Goal: Information Seeking & Learning: Learn about a topic

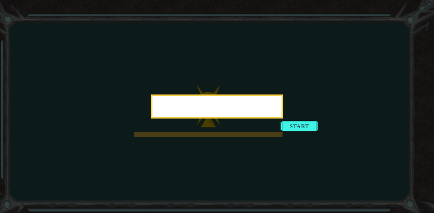
click at [207, 112] on div at bounding box center [216, 107] width 129 height 19
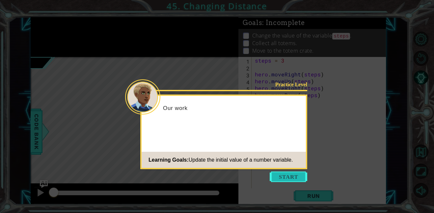
click at [282, 175] on button "Start" at bounding box center [289, 176] width 38 height 11
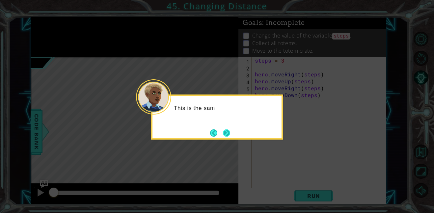
click at [225, 129] on button "Next" at bounding box center [226, 132] width 7 height 7
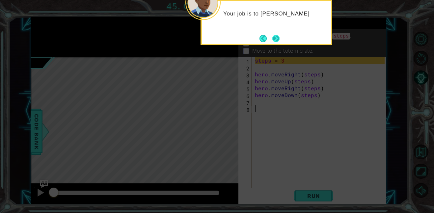
click at [279, 38] on button "Next" at bounding box center [275, 38] width 7 height 7
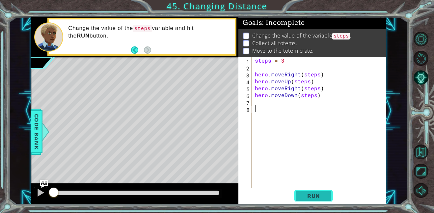
click at [304, 198] on span "Run" at bounding box center [313, 196] width 26 height 7
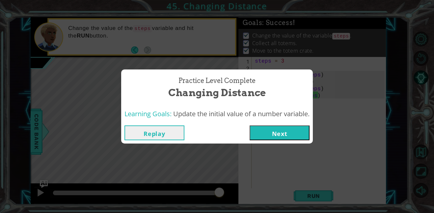
click at [272, 131] on button "Next" at bounding box center [279, 132] width 60 height 15
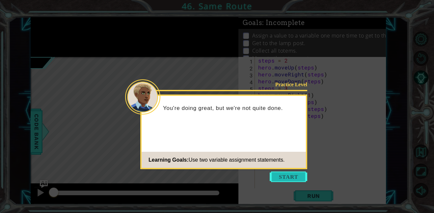
click at [280, 177] on button "Start" at bounding box center [289, 176] width 38 height 11
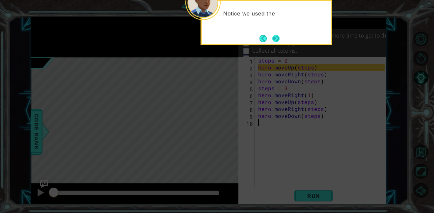
click at [274, 35] on button "Next" at bounding box center [275, 38] width 7 height 7
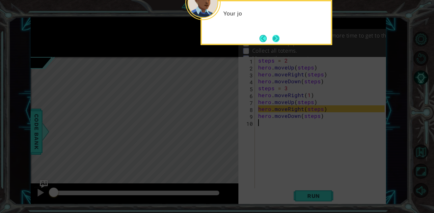
click at [274, 41] on button "Next" at bounding box center [275, 38] width 7 height 7
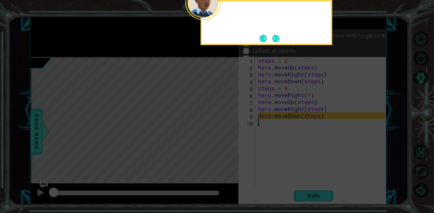
click at [274, 41] on button "Next" at bounding box center [275, 38] width 7 height 7
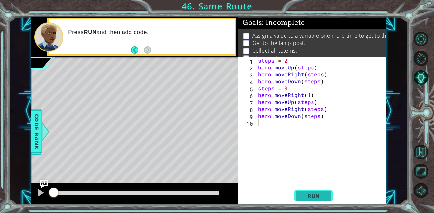
click at [300, 193] on span "Run" at bounding box center [313, 196] width 26 height 7
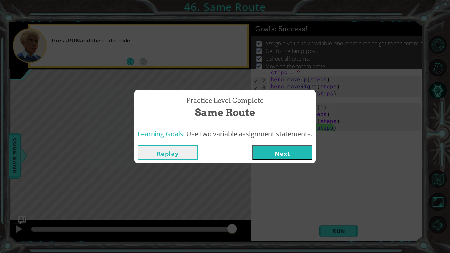
click at [288, 150] on button "Next" at bounding box center [282, 152] width 60 height 15
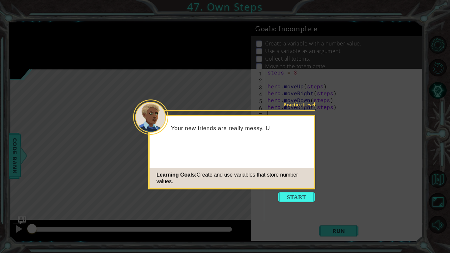
click at [299, 202] on icon at bounding box center [225, 126] width 450 height 253
click at [301, 196] on button "Start" at bounding box center [296, 197] width 38 height 11
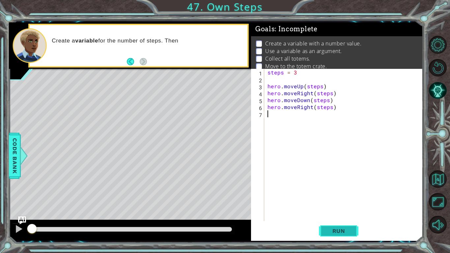
click at [330, 213] on span "Run" at bounding box center [339, 230] width 26 height 7
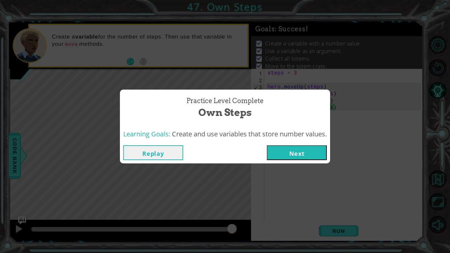
click at [315, 149] on button "Next" at bounding box center [297, 152] width 60 height 15
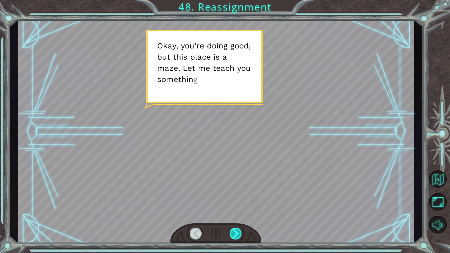
click at [237, 213] on div at bounding box center [235, 233] width 13 height 12
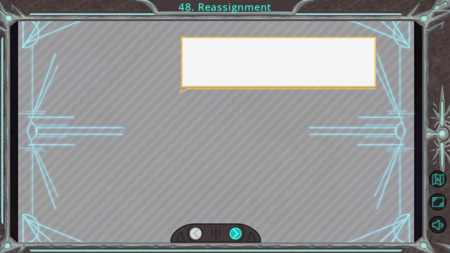
click at [237, 213] on div at bounding box center [235, 233] width 13 height 12
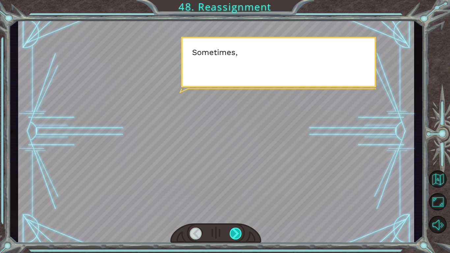
click at [237, 213] on div at bounding box center [235, 233] width 13 height 12
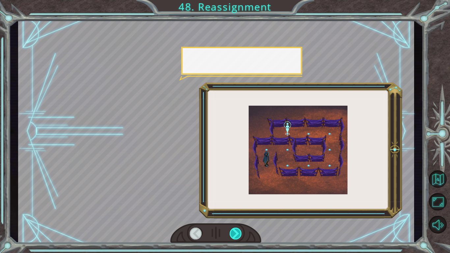
click at [237, 213] on div at bounding box center [235, 233] width 13 height 12
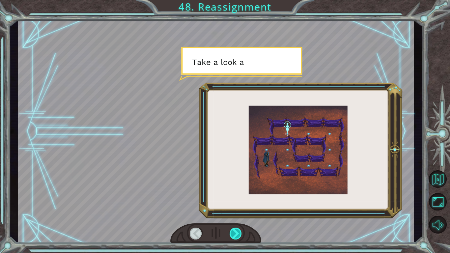
click at [237, 213] on div at bounding box center [235, 233] width 13 height 12
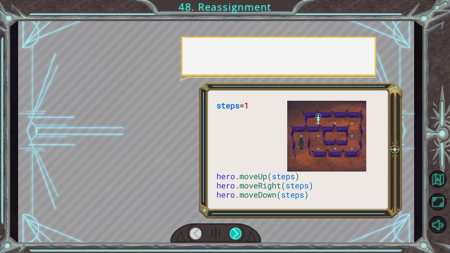
click at [237, 213] on div at bounding box center [235, 233] width 13 height 12
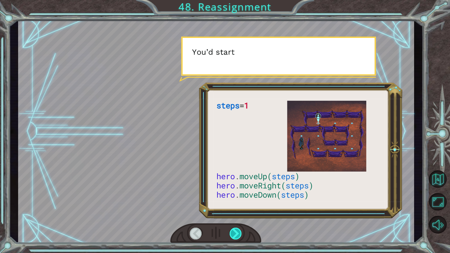
click at [237, 213] on div at bounding box center [235, 233] width 13 height 12
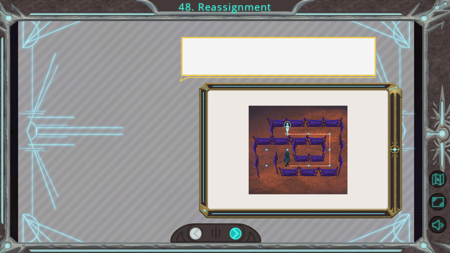
click at [237, 213] on div at bounding box center [235, 233] width 13 height 12
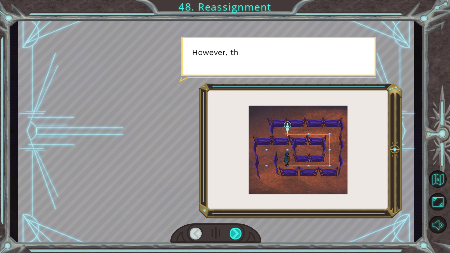
click at [237, 213] on div at bounding box center [235, 233] width 13 height 12
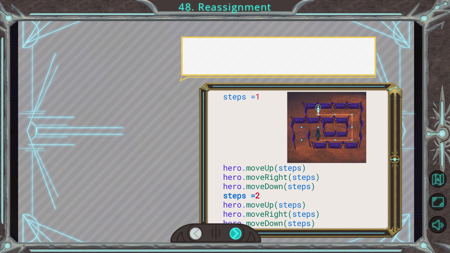
click at [237, 213] on div at bounding box center [235, 233] width 13 height 12
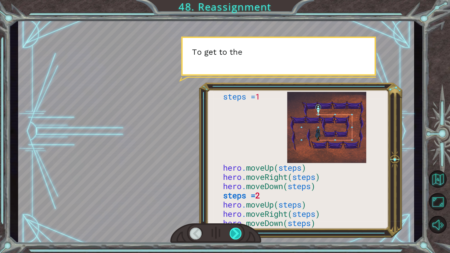
click at [237, 213] on div at bounding box center [235, 233] width 13 height 12
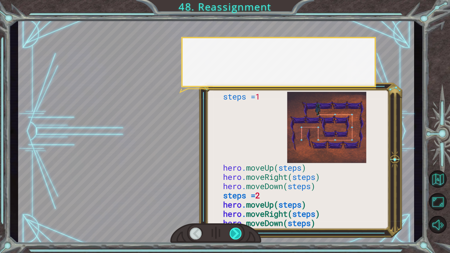
click at [237, 213] on div at bounding box center [235, 233] width 13 height 12
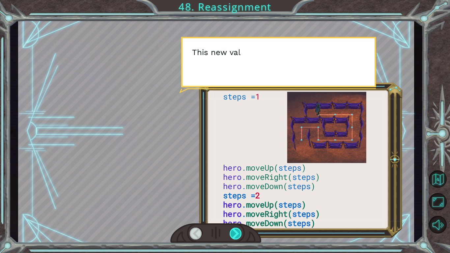
click at [237, 213] on div at bounding box center [235, 233] width 13 height 12
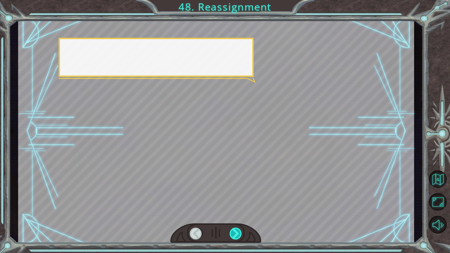
click at [237, 213] on div at bounding box center [235, 233] width 13 height 12
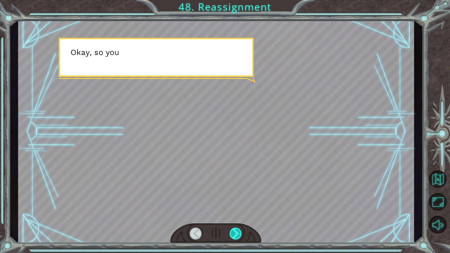
click at [237, 213] on div at bounding box center [235, 233] width 13 height 12
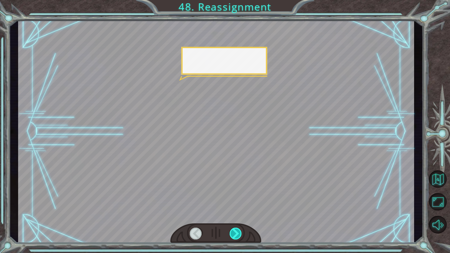
click at [237, 213] on div at bounding box center [235, 233] width 13 height 12
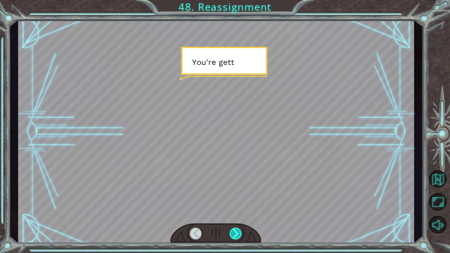
click at [237, 213] on div at bounding box center [235, 233] width 13 height 12
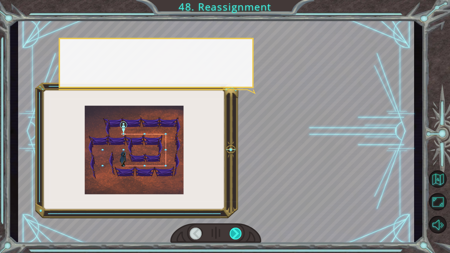
click at [237, 213] on div at bounding box center [235, 233] width 13 height 12
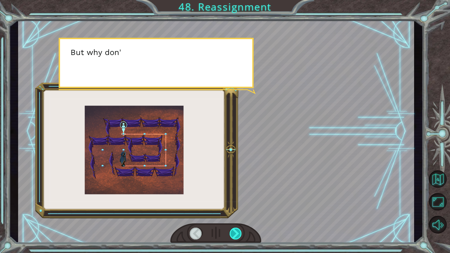
click at [237, 213] on div at bounding box center [235, 233] width 13 height 12
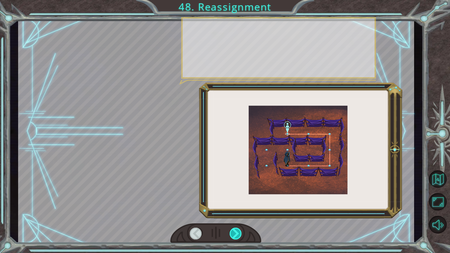
click at [237, 213] on div at bounding box center [235, 233] width 13 height 12
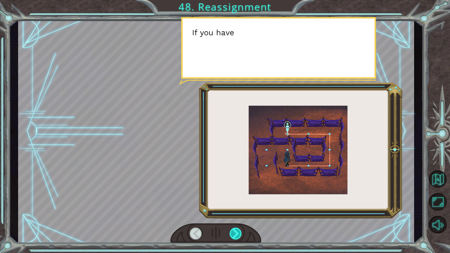
click at [237, 213] on div at bounding box center [235, 233] width 13 height 12
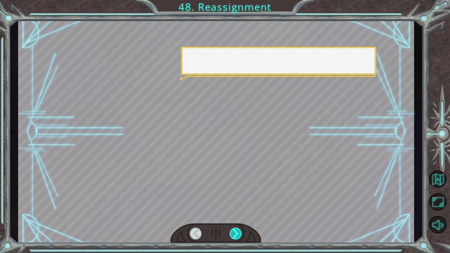
click at [237, 213] on div at bounding box center [235, 233] width 13 height 12
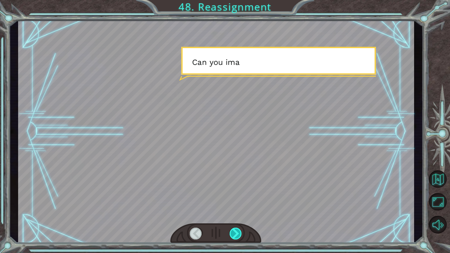
click at [237, 213] on div at bounding box center [235, 233] width 13 height 12
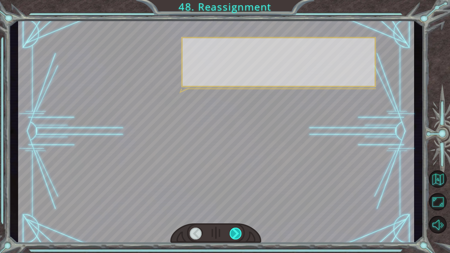
click at [237, 213] on div at bounding box center [235, 233] width 13 height 12
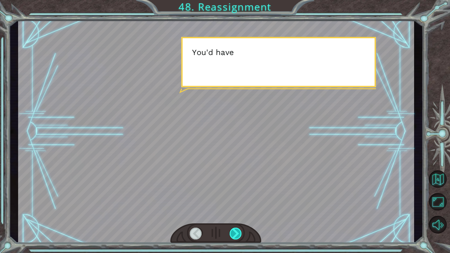
click at [237, 213] on div at bounding box center [235, 233] width 13 height 12
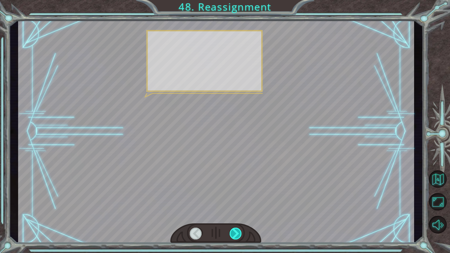
click at [237, 213] on div at bounding box center [235, 233] width 13 height 12
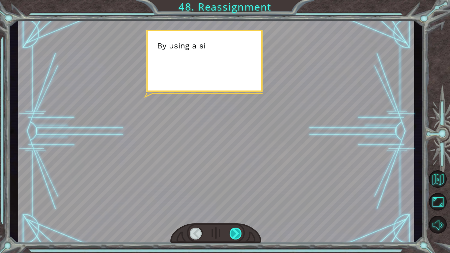
click at [237, 213] on div at bounding box center [235, 233] width 13 height 12
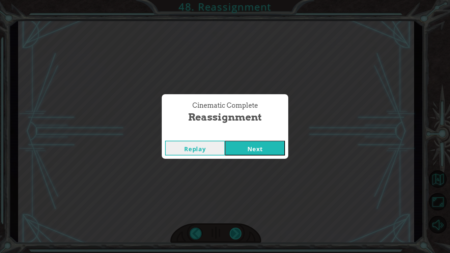
click at [237, 213] on div "Cinematic Complete Reassignment Replay Next" at bounding box center [225, 126] width 450 height 253
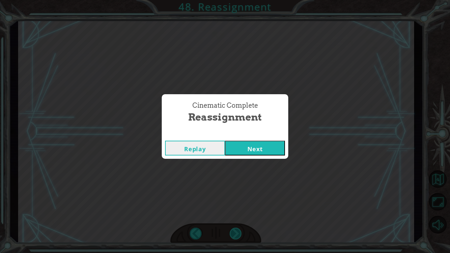
click at [237, 213] on div "Cinematic Complete Reassignment Replay Next" at bounding box center [225, 126] width 450 height 253
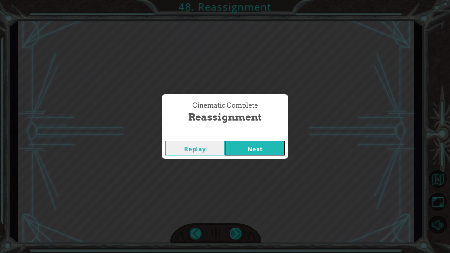
click at [237, 213] on div "Cinematic Complete Reassignment Replay Next" at bounding box center [225, 126] width 450 height 253
click at [249, 157] on div "Replay Next" at bounding box center [225, 147] width 126 height 21
click at [249, 155] on button "Next" at bounding box center [255, 148] width 60 height 15
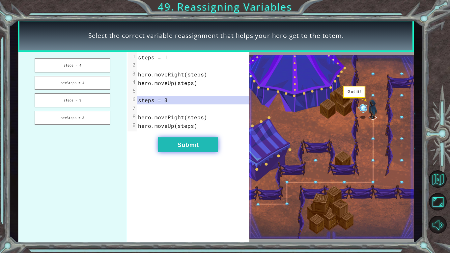
click at [213, 147] on button "Submit" at bounding box center [188, 144] width 60 height 15
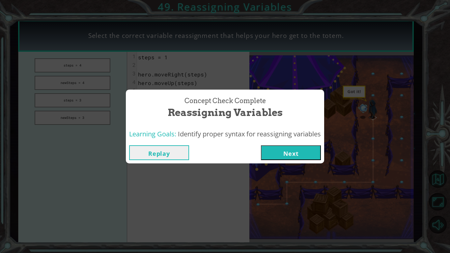
click at [270, 152] on button "Next" at bounding box center [291, 152] width 60 height 15
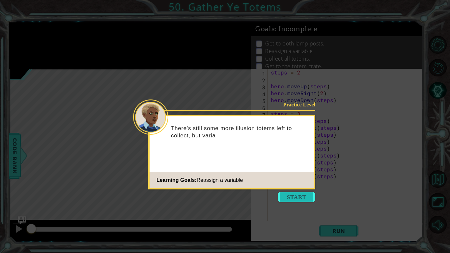
click at [289, 197] on button "Start" at bounding box center [296, 197] width 38 height 11
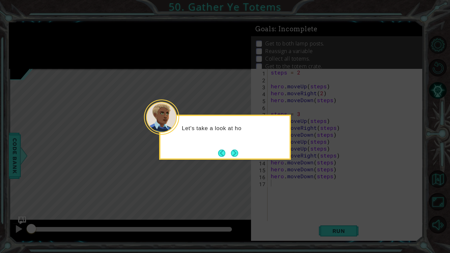
click at [241, 156] on div "Let's take a look at ho" at bounding box center [225, 137] width 132 height 45
click at [238, 156] on button "Next" at bounding box center [234, 152] width 7 height 7
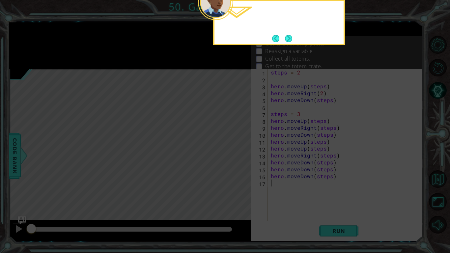
click at [240, 156] on icon at bounding box center [225, 41] width 450 height 424
click at [287, 36] on button "Next" at bounding box center [288, 38] width 7 height 7
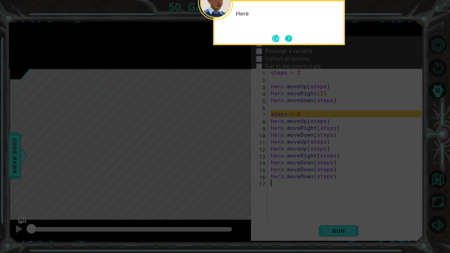
click at [286, 36] on button "Next" at bounding box center [288, 38] width 7 height 7
click at [287, 36] on button "Next" at bounding box center [288, 38] width 7 height 7
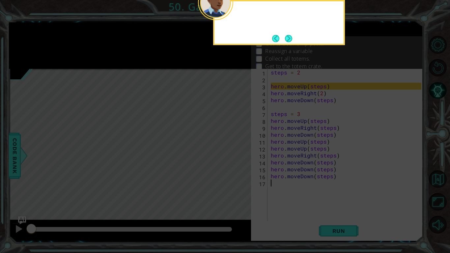
click at [287, 36] on button "Next" at bounding box center [288, 38] width 7 height 7
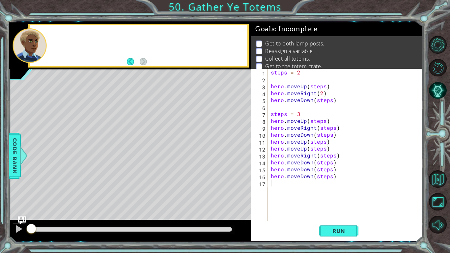
click at [287, 36] on div "Get to both lamp posts. Reassign a variable Collect all totems. Get to the tote…" at bounding box center [337, 54] width 172 height 37
click at [347, 213] on span "Run" at bounding box center [339, 230] width 26 height 7
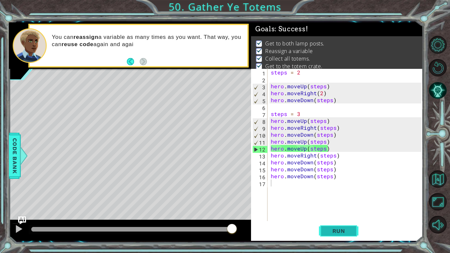
drag, startPoint x: 34, startPoint y: 230, endPoint x: 331, endPoint y: 237, distance: 296.6
click at [331, 213] on body "1 ההההההההההההההההההההההההההההההההההההההההההההההההההההההההההההההההההההההההההההה…" at bounding box center [225, 126] width 450 height 253
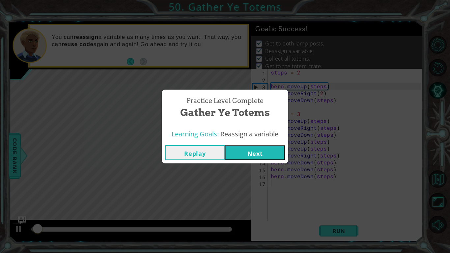
click at [250, 148] on button "Next" at bounding box center [255, 152] width 60 height 15
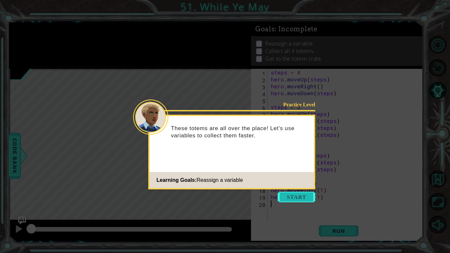
click at [289, 199] on button "Start" at bounding box center [296, 197] width 38 height 11
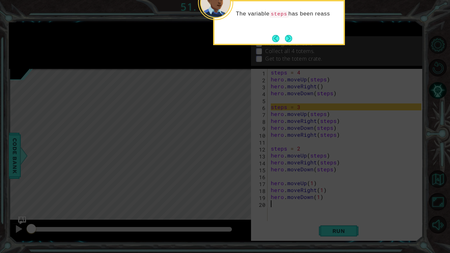
click at [296, 30] on div "The variable steps has been reass" at bounding box center [278, 17] width 129 height 26
click at [291, 37] on button "Next" at bounding box center [288, 38] width 7 height 7
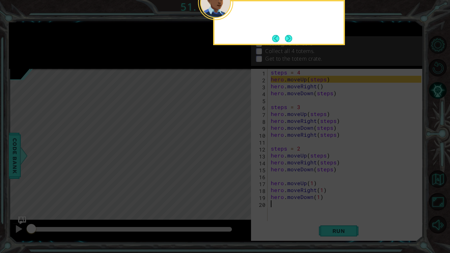
click at [291, 37] on button "Next" at bounding box center [288, 38] width 7 height 7
click at [291, 37] on icon at bounding box center [225, 41] width 450 height 424
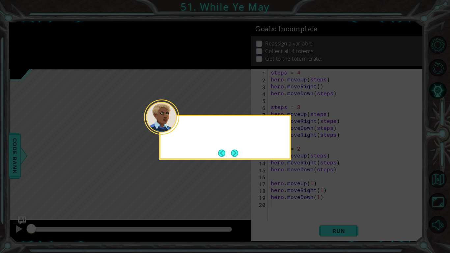
click at [291, 37] on icon at bounding box center [225, 126] width 450 height 253
click at [241, 149] on div "You'll need to reassign" at bounding box center [225, 137] width 132 height 45
click at [236, 151] on button "Next" at bounding box center [234, 152] width 7 height 7
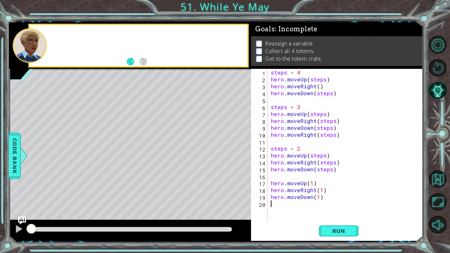
click at [236, 151] on div "Level Map" at bounding box center [161, 166] width 304 height 194
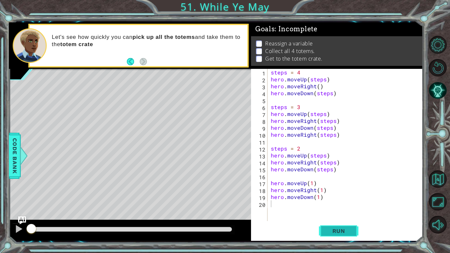
click at [334, 213] on button "Run" at bounding box center [338, 230] width 39 height 17
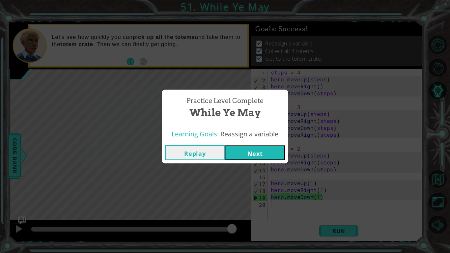
drag, startPoint x: 40, startPoint y: 226, endPoint x: 265, endPoint y: 226, distance: 225.1
click at [265, 213] on body "1 ההההההההההההההההההההההההההההההההההההההההההההההההההההההההההההההההההההההההההההה…" at bounding box center [225, 126] width 450 height 253
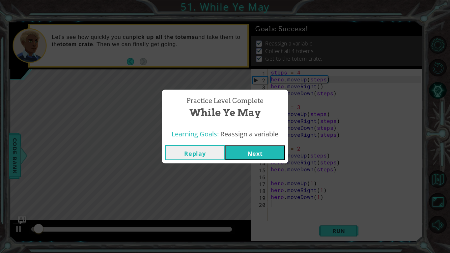
click at [255, 158] on button "Next" at bounding box center [255, 152] width 60 height 15
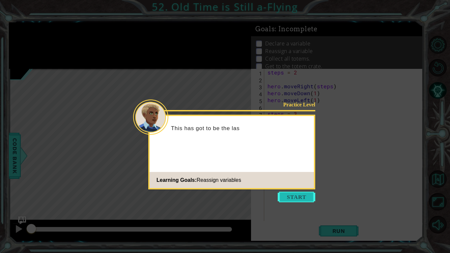
click at [299, 199] on button "Start" at bounding box center [296, 197] width 38 height 11
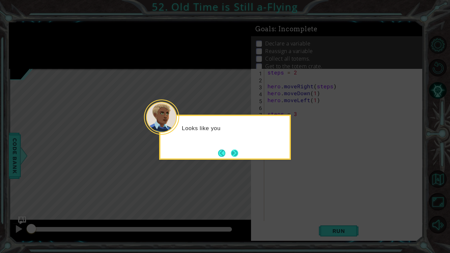
click at [236, 152] on button "Next" at bounding box center [234, 152] width 7 height 7
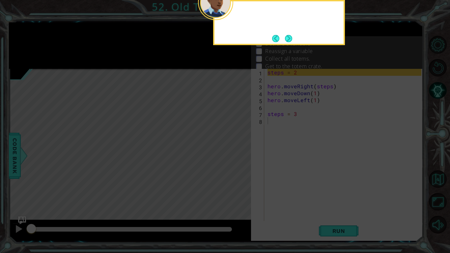
click at [236, 152] on icon at bounding box center [225, 41] width 450 height 424
click at [288, 42] on button "Next" at bounding box center [288, 38] width 7 height 7
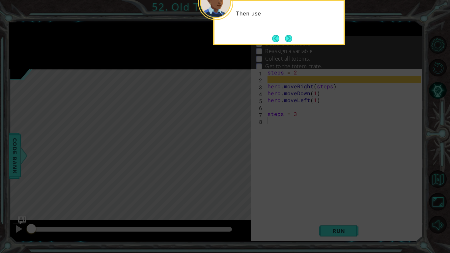
click at [288, 45] on icon at bounding box center [225, 41] width 450 height 424
click at [288, 42] on button "Next" at bounding box center [288, 38] width 7 height 7
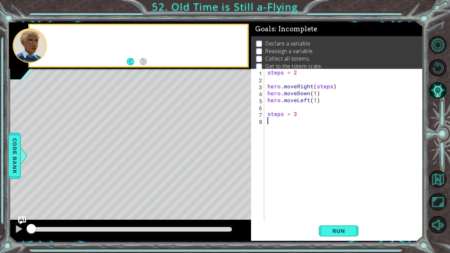
click at [288, 43] on p "Declare a variable" at bounding box center [287, 43] width 45 height 7
